Goal: Information Seeking & Learning: Learn about a topic

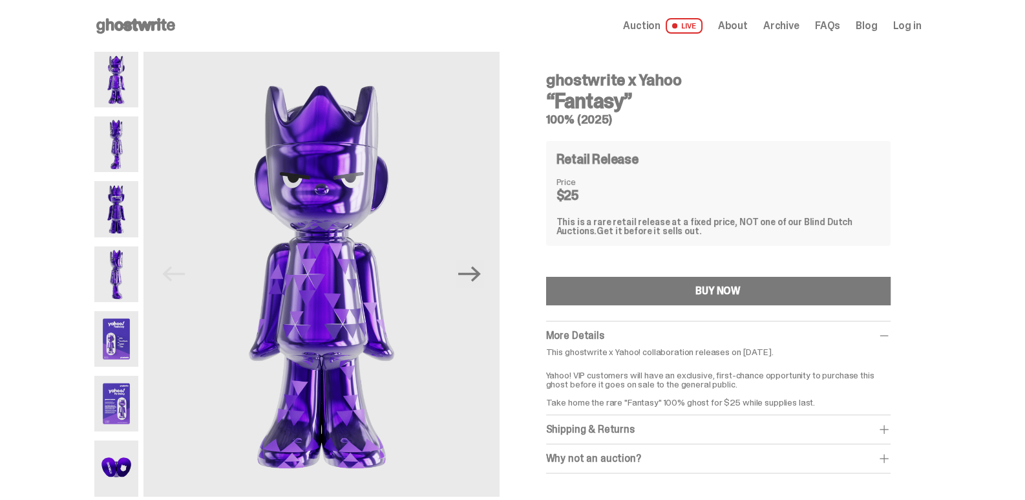
click at [114, 92] on img at bounding box center [116, 80] width 45 height 56
click at [121, 128] on img at bounding box center [116, 144] width 45 height 56
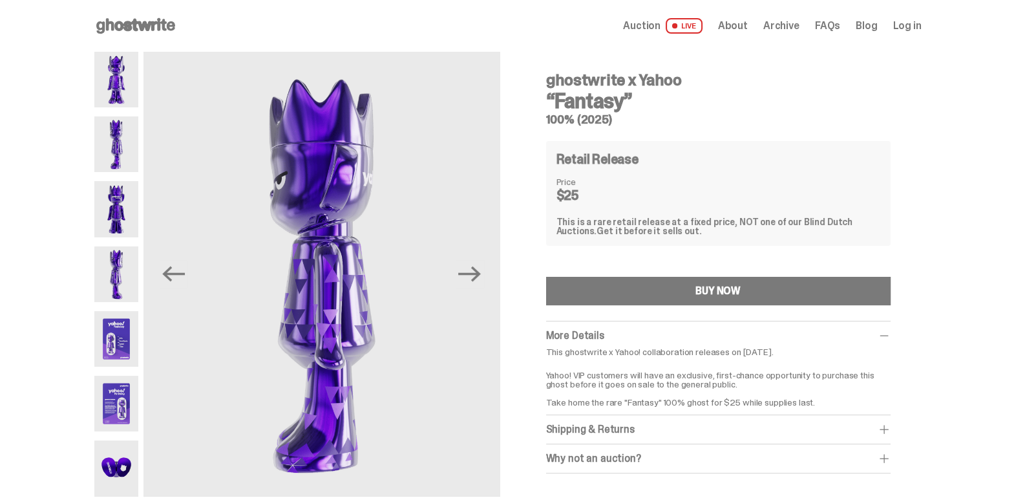
click at [126, 158] on img at bounding box center [116, 144] width 45 height 56
click at [127, 207] on img at bounding box center [116, 209] width 45 height 56
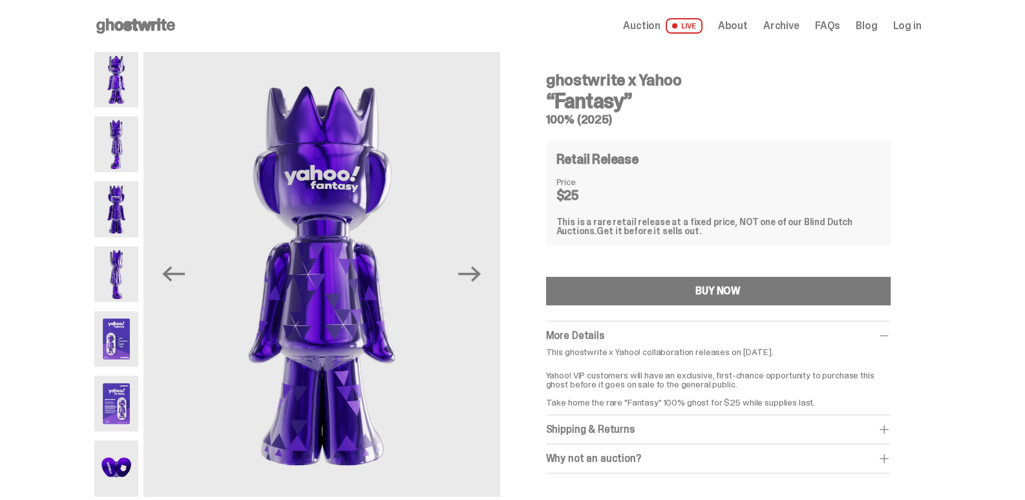
click at [123, 256] on img at bounding box center [116, 274] width 45 height 56
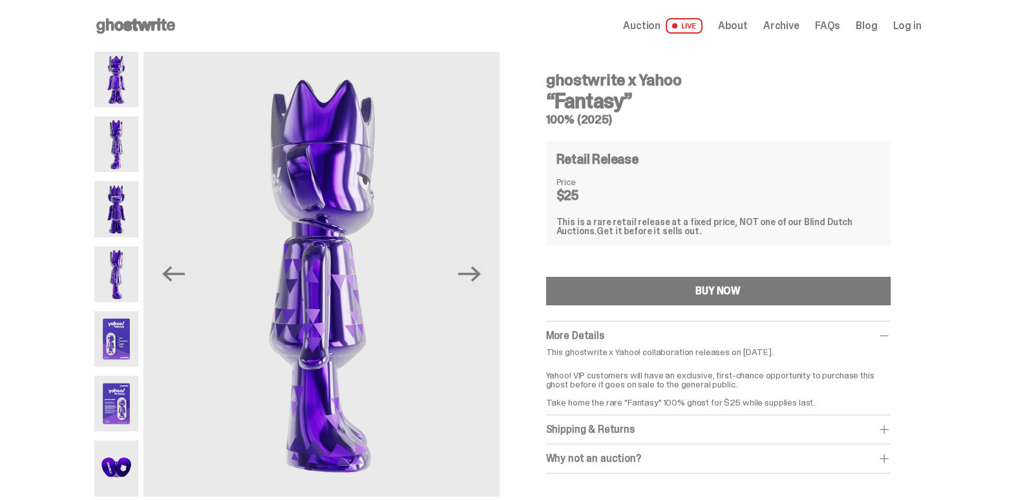
click at [101, 338] on img at bounding box center [116, 339] width 45 height 56
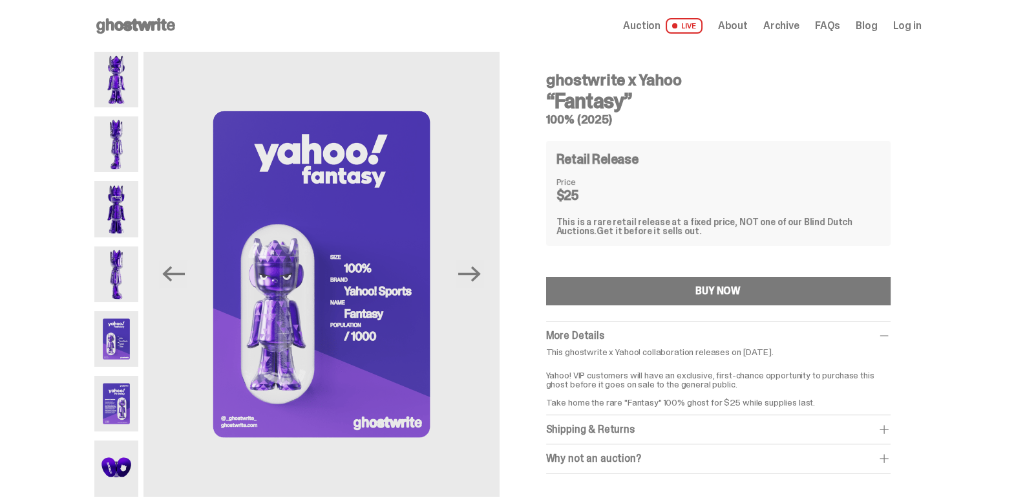
click at [115, 403] on img at bounding box center [116, 404] width 45 height 56
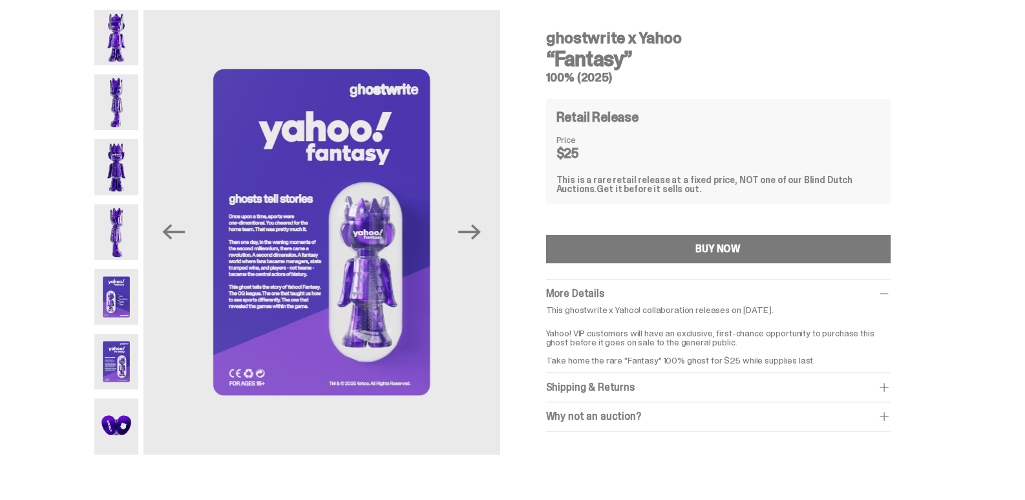
scroll to position [64, 0]
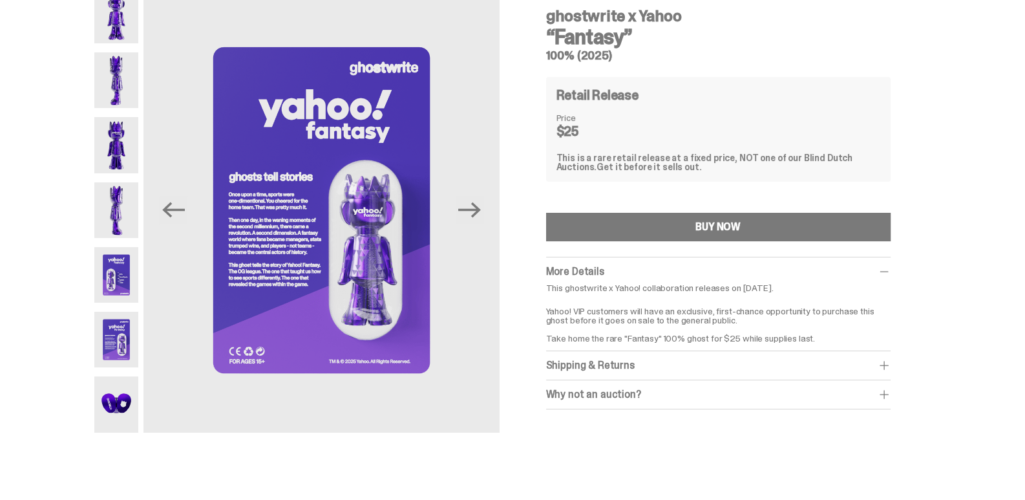
click at [116, 401] on img at bounding box center [116, 404] width 45 height 56
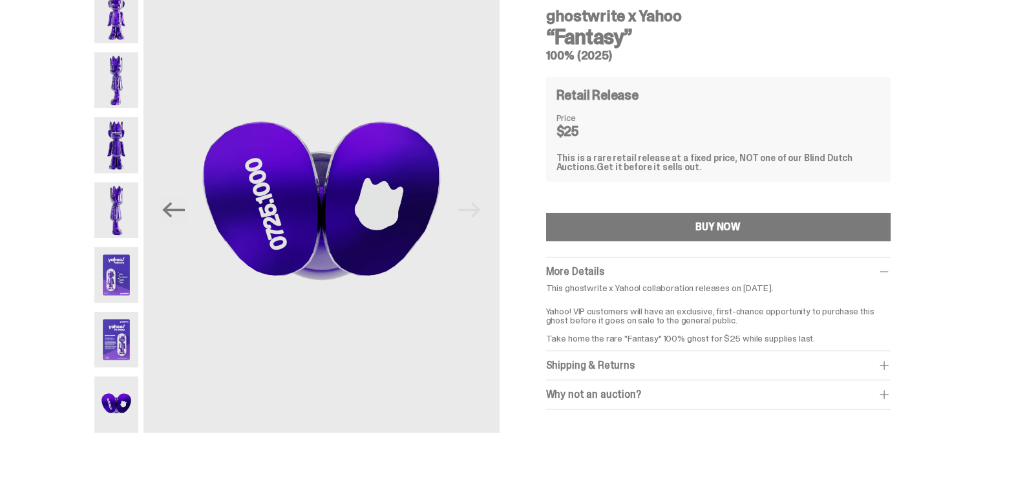
click at [116, 348] on img at bounding box center [116, 340] width 45 height 56
